Goal: Transaction & Acquisition: Purchase product/service

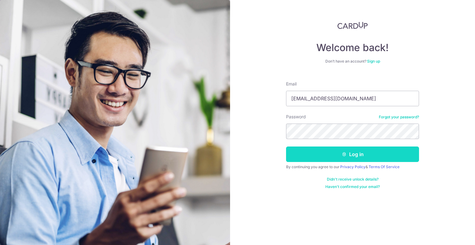
click at [324, 149] on button "Log in" at bounding box center [352, 153] width 133 height 15
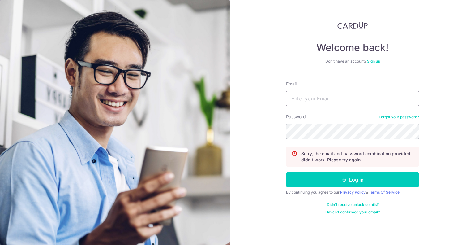
click at [378, 101] on input "Email" at bounding box center [352, 98] width 133 height 15
type input "yh2205_lee@hotmail.com"
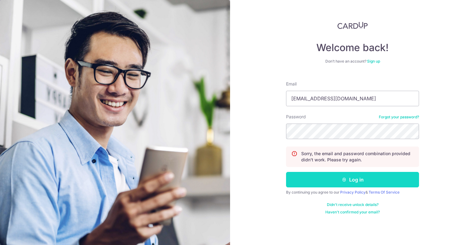
click at [370, 181] on button "Log in" at bounding box center [352, 179] width 133 height 15
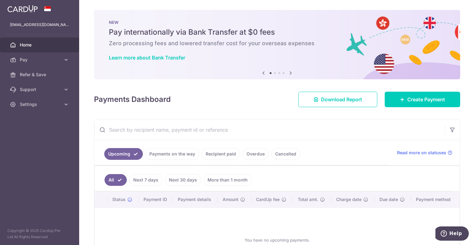
click at [158, 154] on link "Payments on the way" at bounding box center [172, 154] width 54 height 12
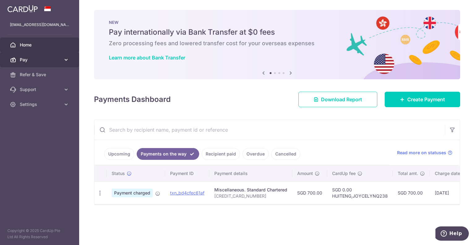
click at [45, 60] on span "Pay" at bounding box center [40, 60] width 41 height 6
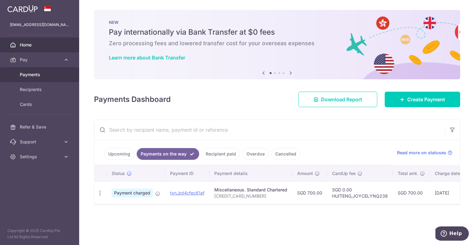
click at [51, 78] on link "Payments" at bounding box center [39, 74] width 79 height 15
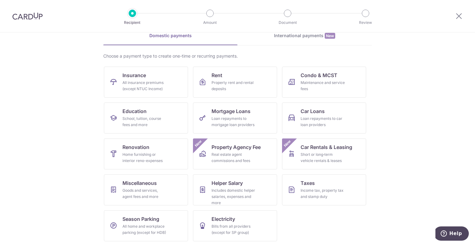
scroll to position [32, 0]
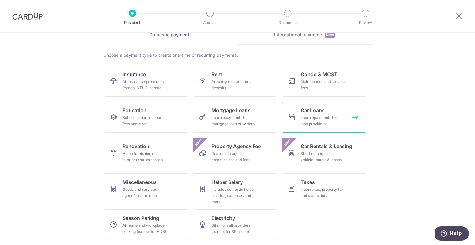
click at [331, 127] on link "Car Loans Loan repayments to car loan providers" at bounding box center [324, 117] width 84 height 31
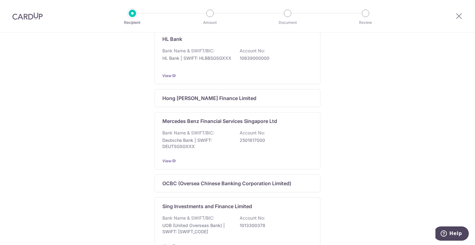
scroll to position [399, 0]
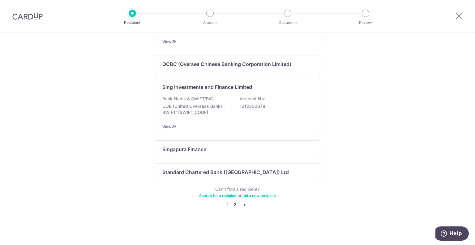
click at [234, 204] on link "2" at bounding box center [234, 204] width 7 height 7
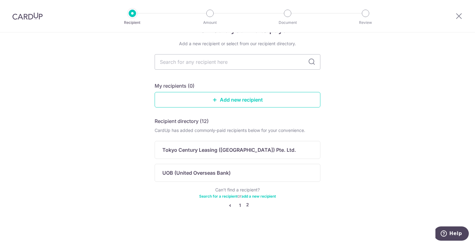
drag, startPoint x: 237, startPoint y: 205, endPoint x: 236, endPoint y: 200, distance: 5.0
click at [237, 205] on link "1" at bounding box center [239, 204] width 7 height 7
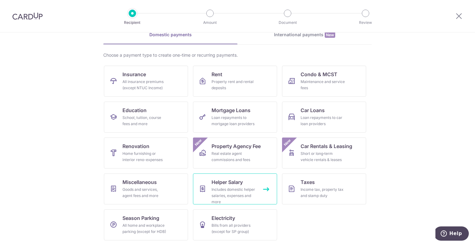
click at [233, 189] on div "Includes domestic helper salaries, expenses and more" at bounding box center [234, 195] width 45 height 19
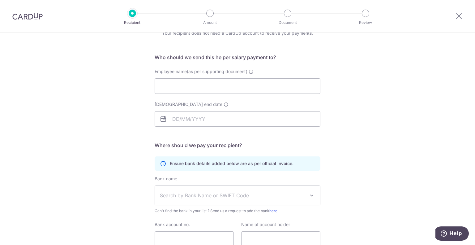
scroll to position [82, 0]
